Goal: Task Accomplishment & Management: Complete application form

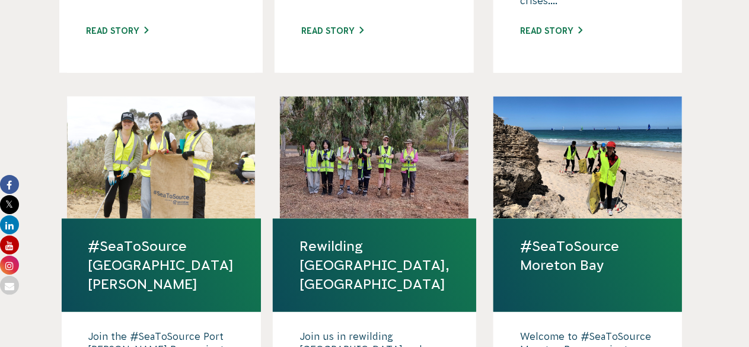
scroll to position [672, 0]
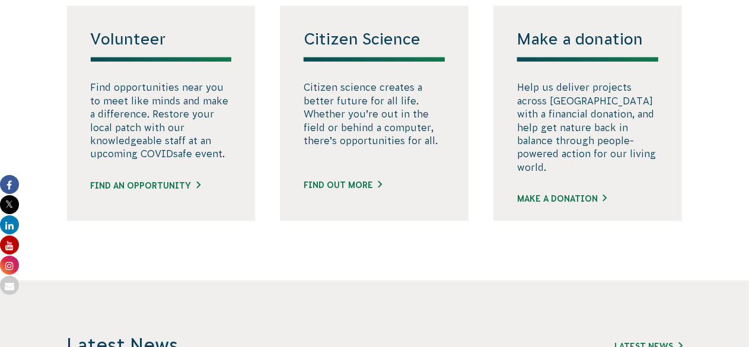
scroll to position [764, 0]
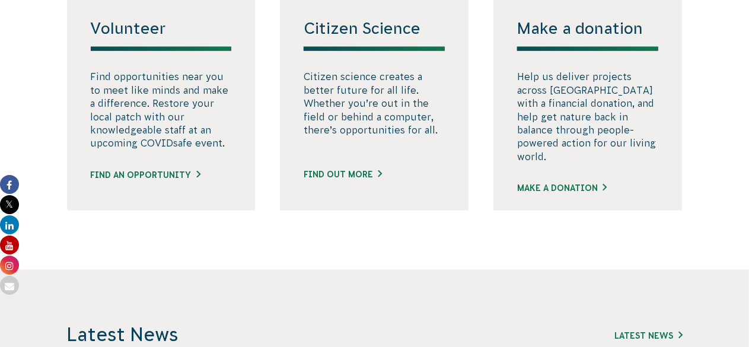
click at [202, 187] on div "Find an opportunity" at bounding box center [161, 178] width 141 height 18
click at [191, 181] on link "Find an opportunity" at bounding box center [146, 175] width 110 height 12
